Goal: Navigation & Orientation: Find specific page/section

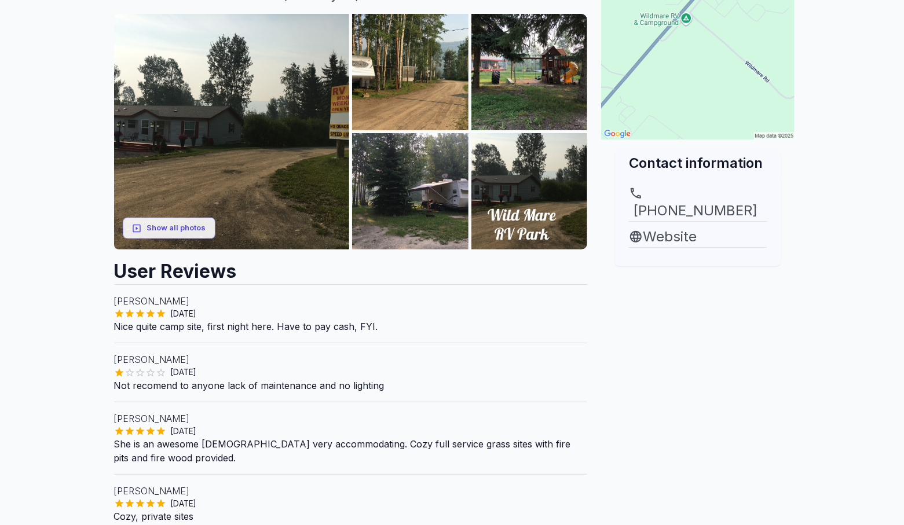
scroll to position [232, 0]
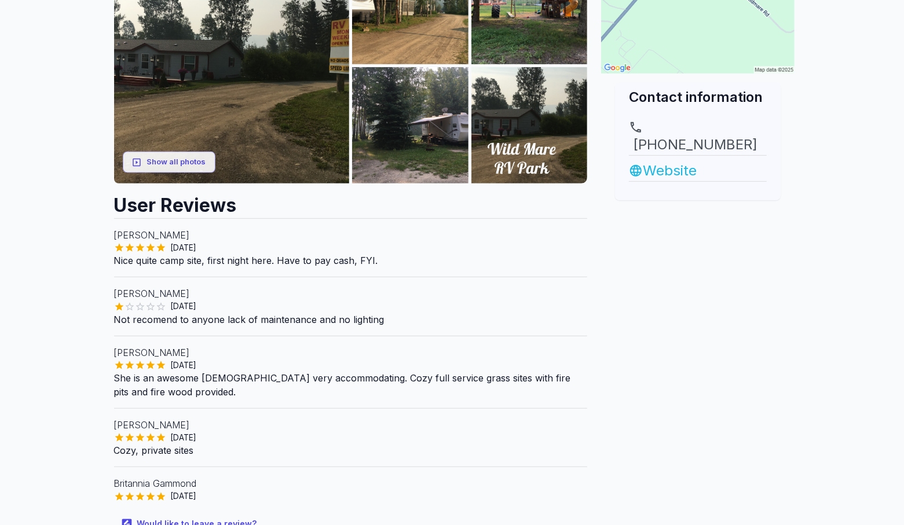
click at [672, 160] on link "Website" at bounding box center [698, 170] width 138 height 21
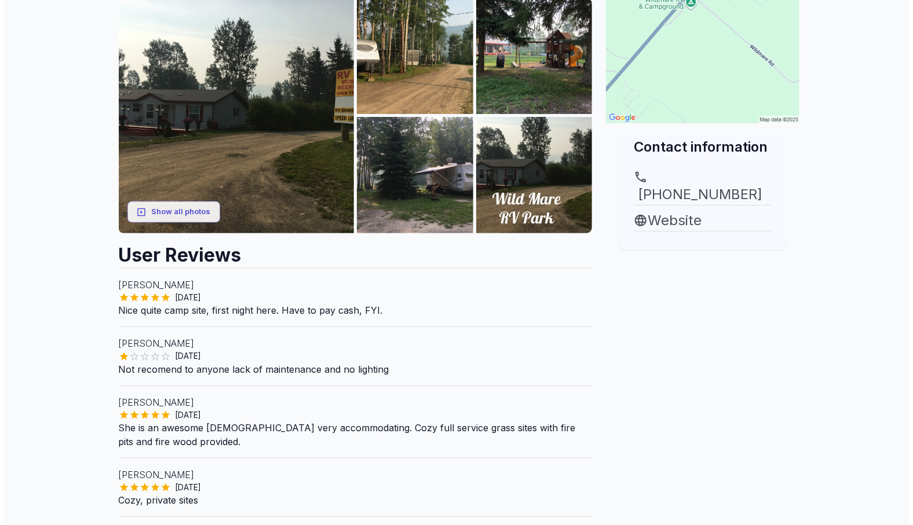
scroll to position [116, 0]
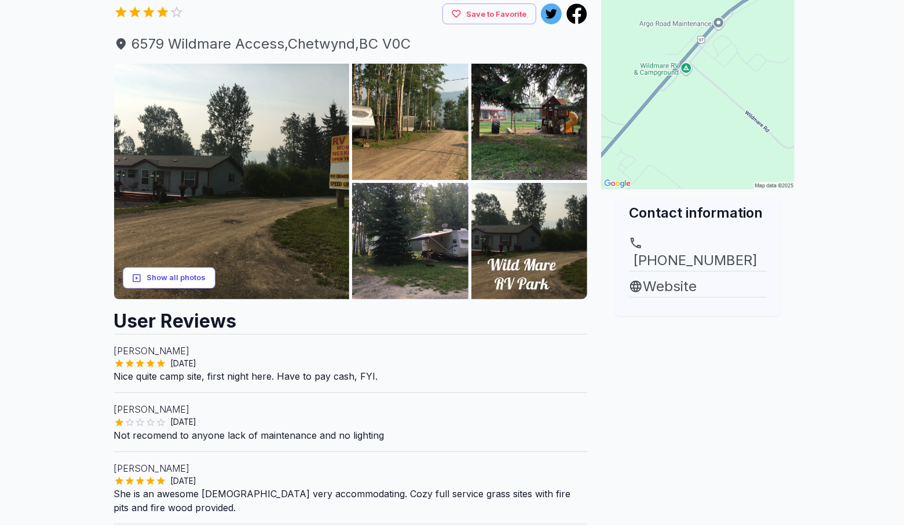
click at [156, 281] on button "Show all photos" at bounding box center [169, 278] width 93 height 21
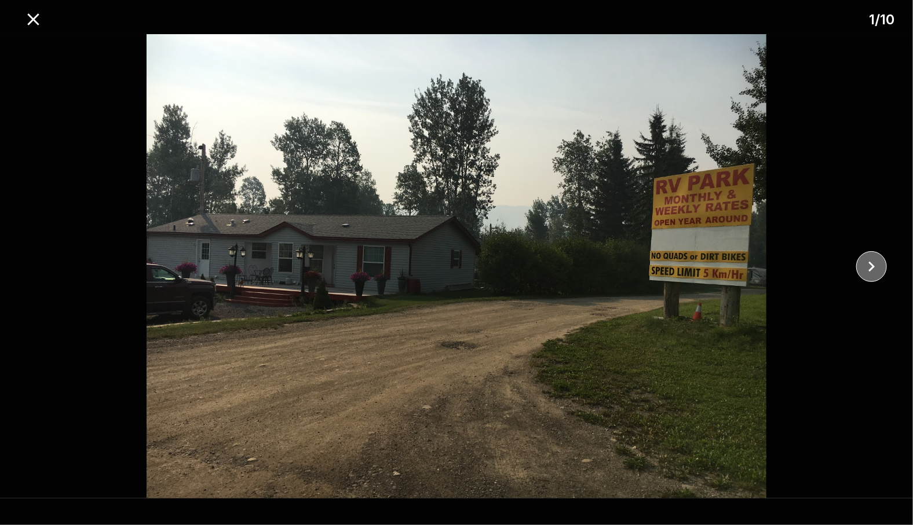
click at [871, 268] on icon "close" at bounding box center [871, 266] width 6 height 10
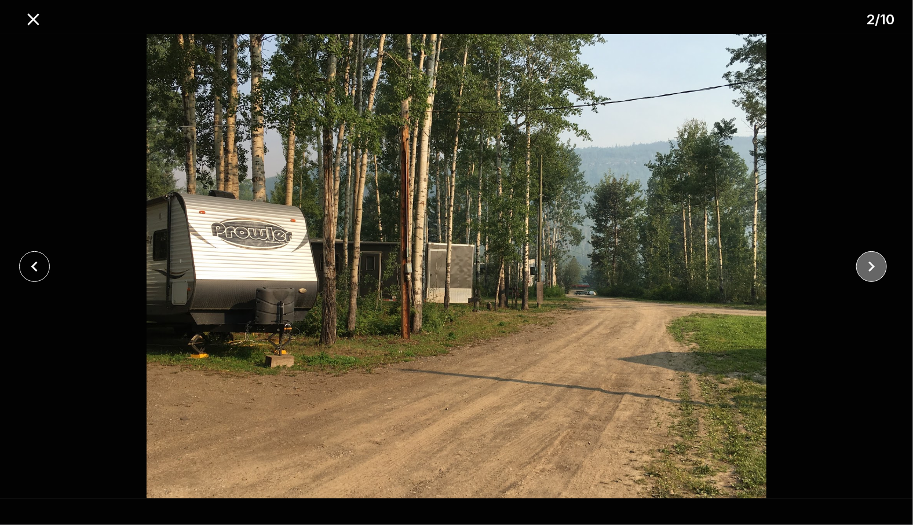
click at [871, 268] on icon "close" at bounding box center [871, 266] width 6 height 10
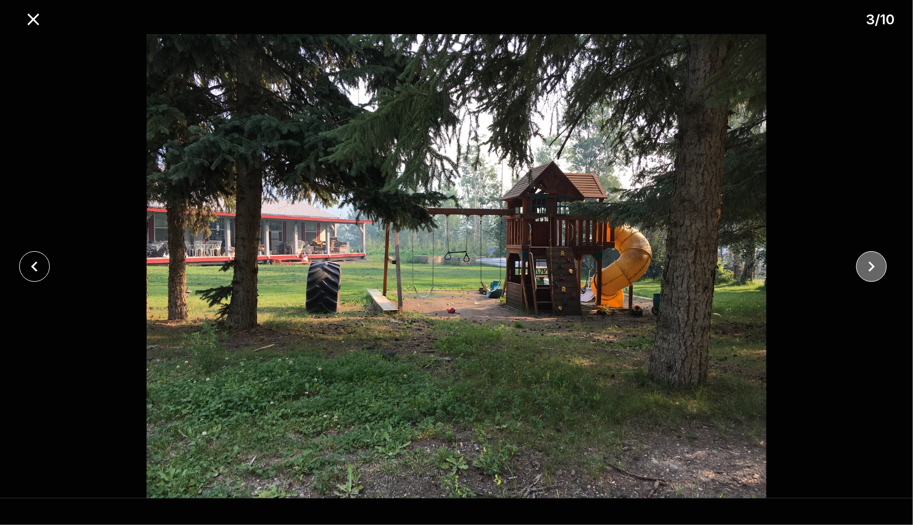
click at [871, 268] on icon "close" at bounding box center [871, 266] width 6 height 10
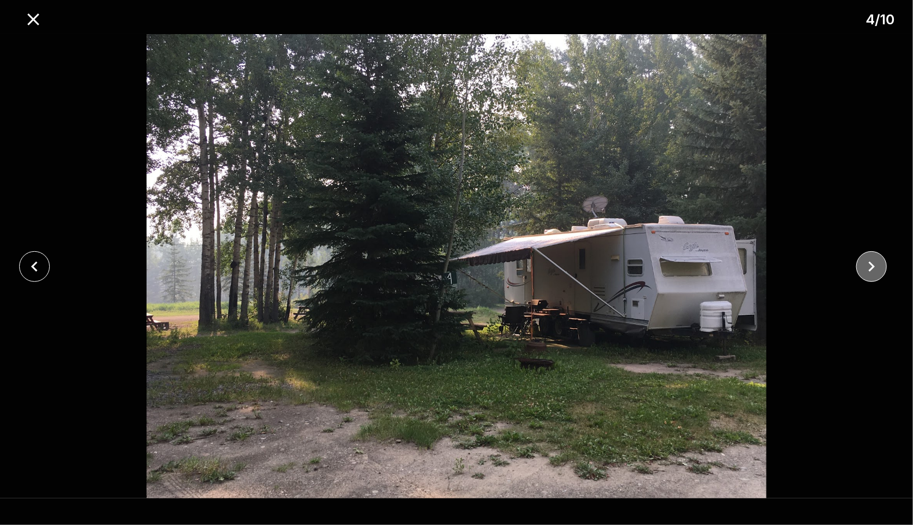
click at [871, 268] on icon "close" at bounding box center [871, 266] width 6 height 10
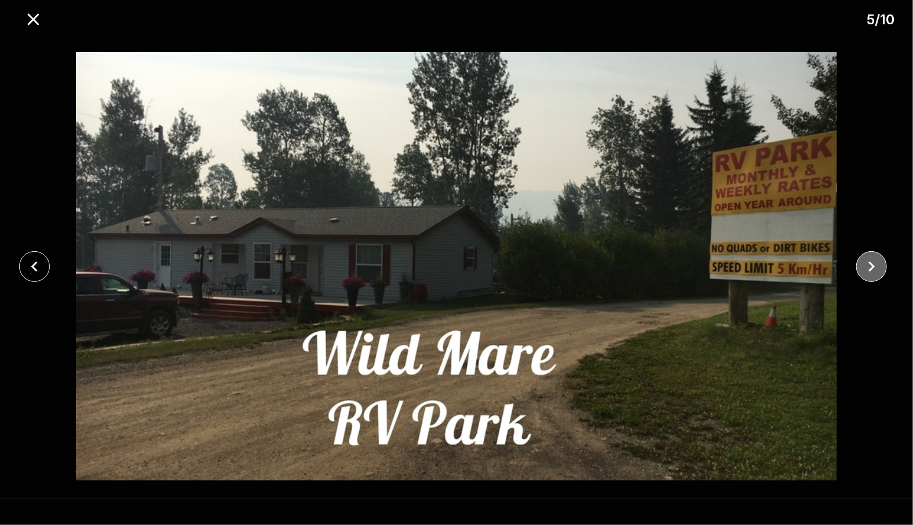
click at [871, 268] on icon "close" at bounding box center [871, 266] width 6 height 10
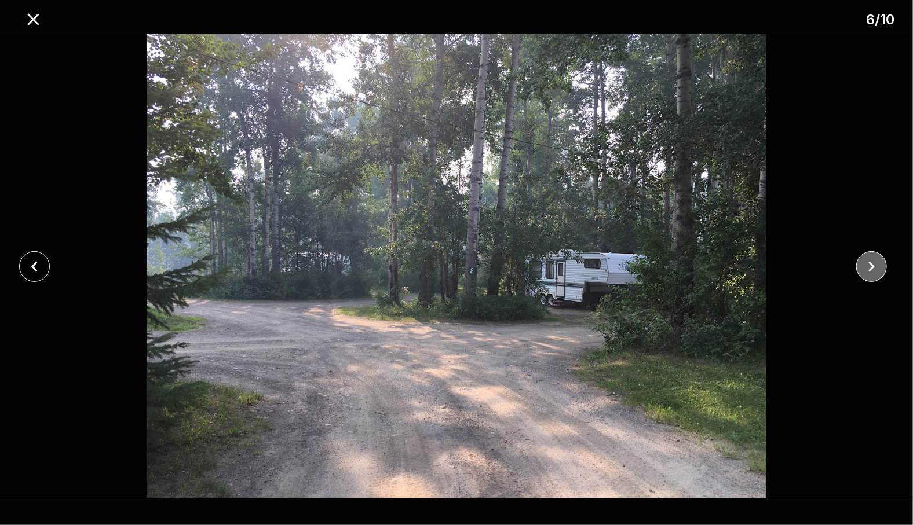
click at [871, 268] on icon "close" at bounding box center [871, 266] width 6 height 10
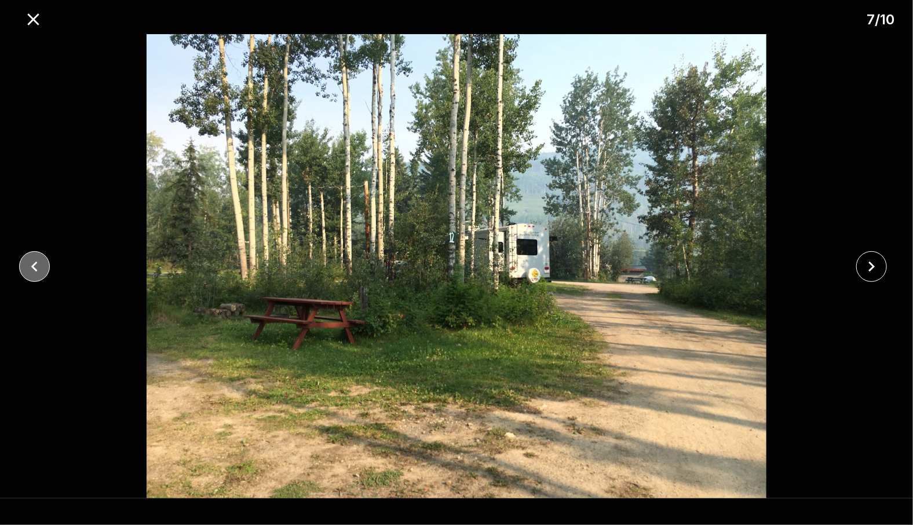
click at [36, 261] on icon "close" at bounding box center [34, 267] width 20 height 20
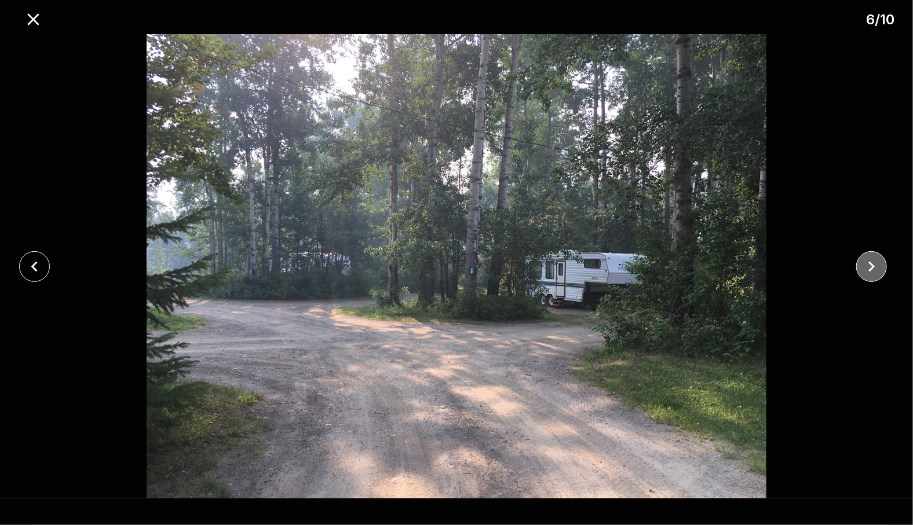
click at [870, 266] on icon "close" at bounding box center [871, 267] width 20 height 20
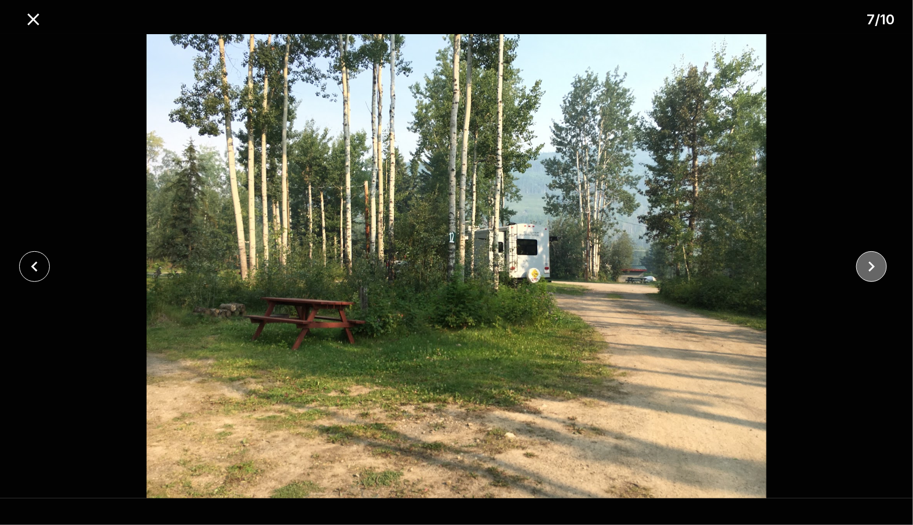
click at [870, 266] on icon "close" at bounding box center [871, 267] width 20 height 20
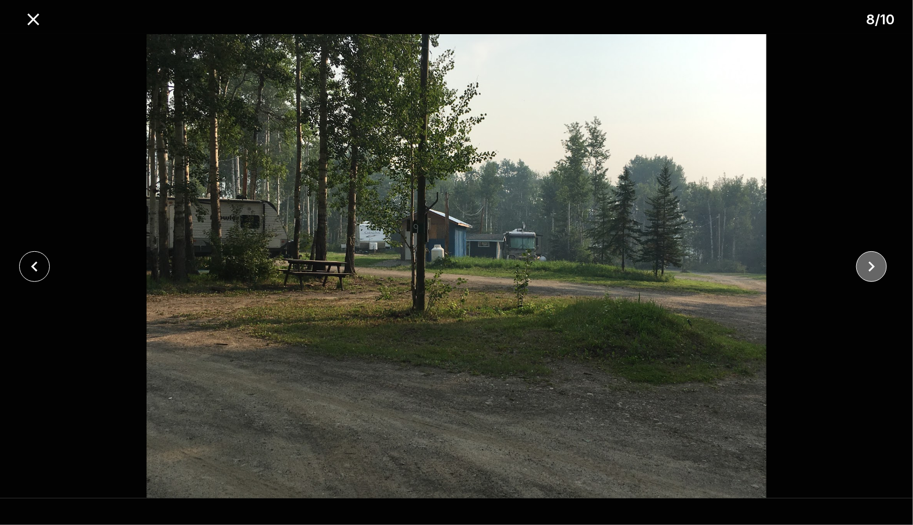
click at [870, 266] on icon "close" at bounding box center [871, 267] width 20 height 20
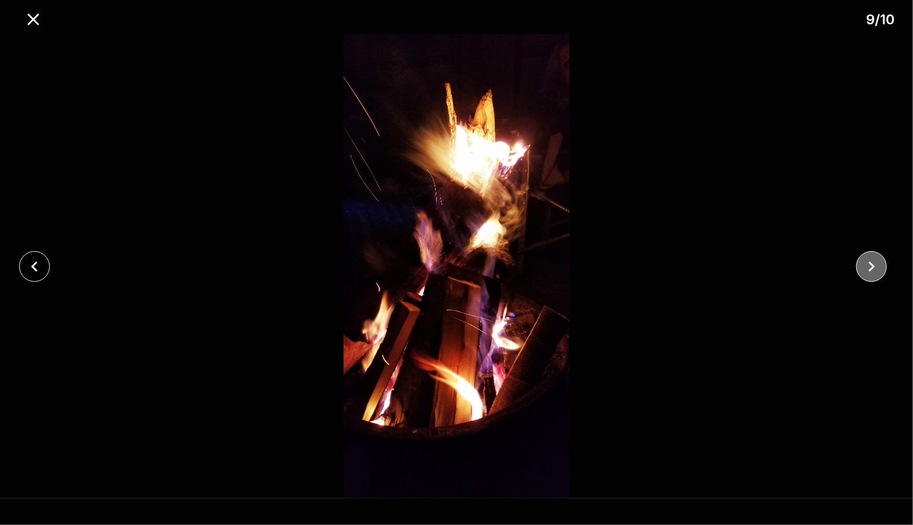
click at [870, 266] on icon "close" at bounding box center [871, 267] width 20 height 20
